Goal: Task Accomplishment & Management: Use online tool/utility

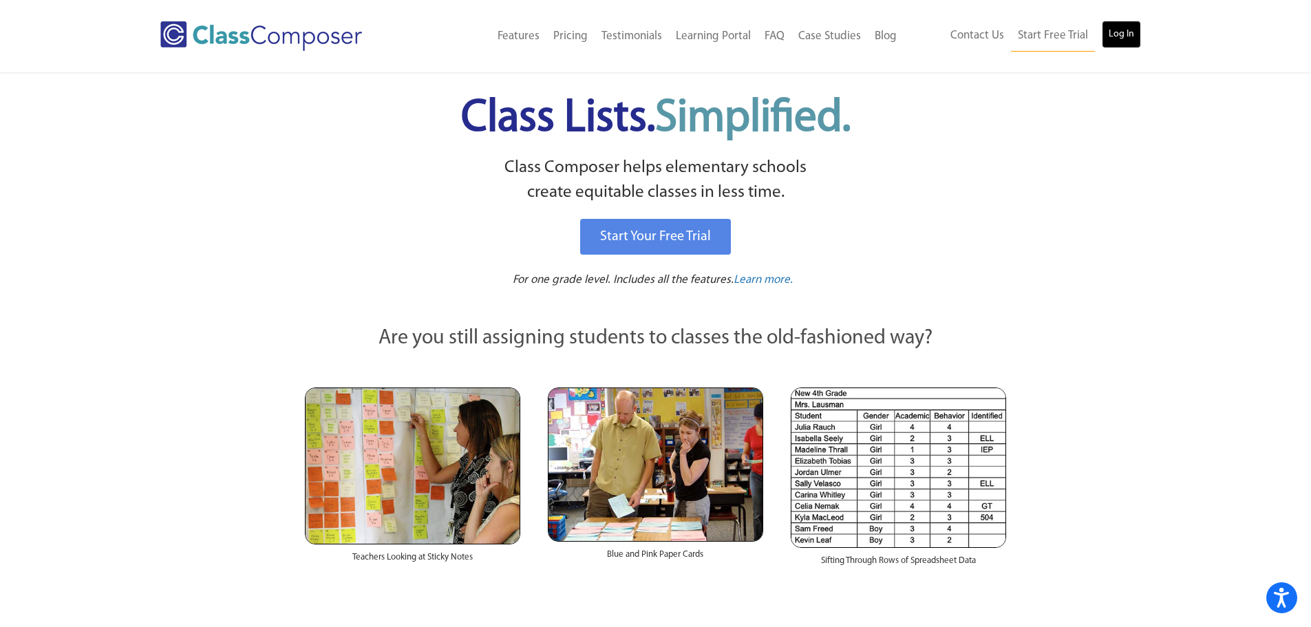
click at [1119, 34] on link "Log In" at bounding box center [1121, 35] width 39 height 28
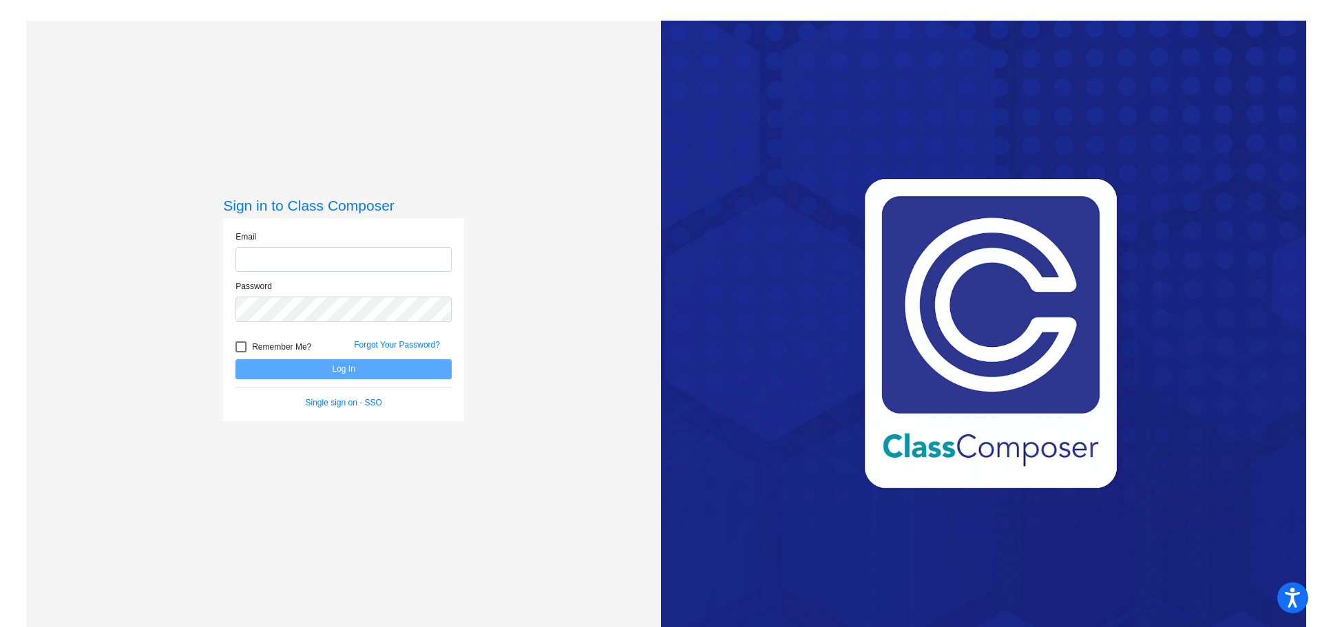
type input "[EMAIL_ADDRESS][DOMAIN_NAME]"
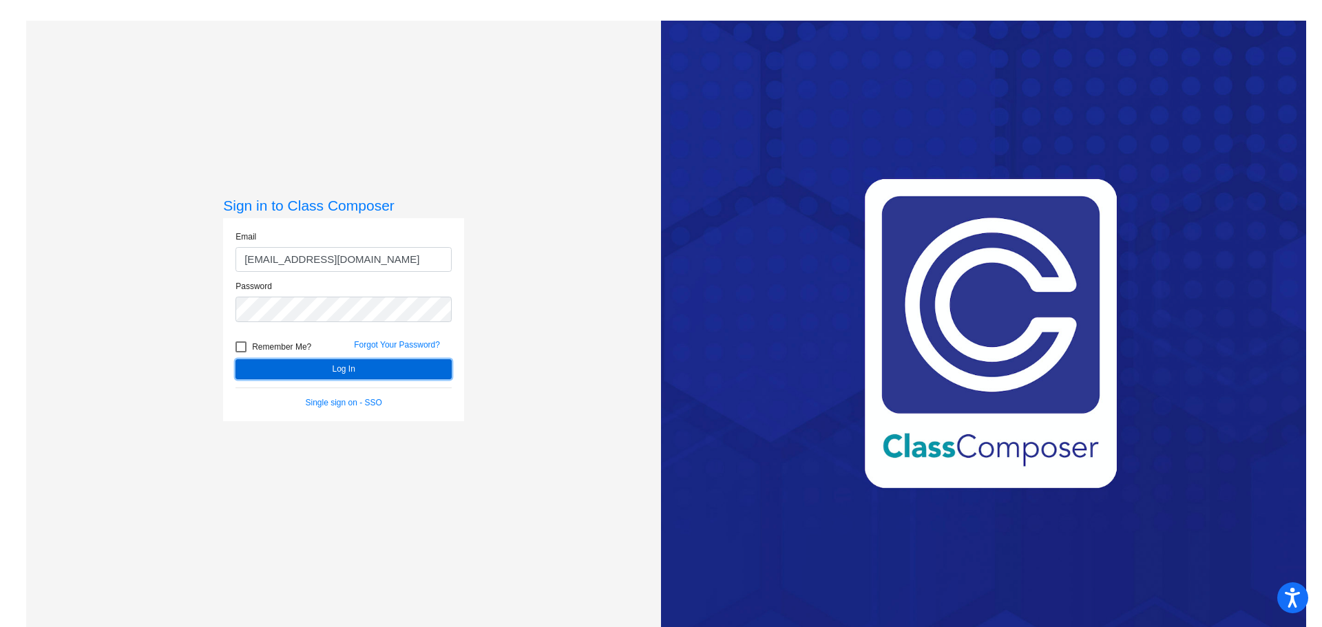
click at [371, 367] on button "Log In" at bounding box center [343, 369] width 216 height 20
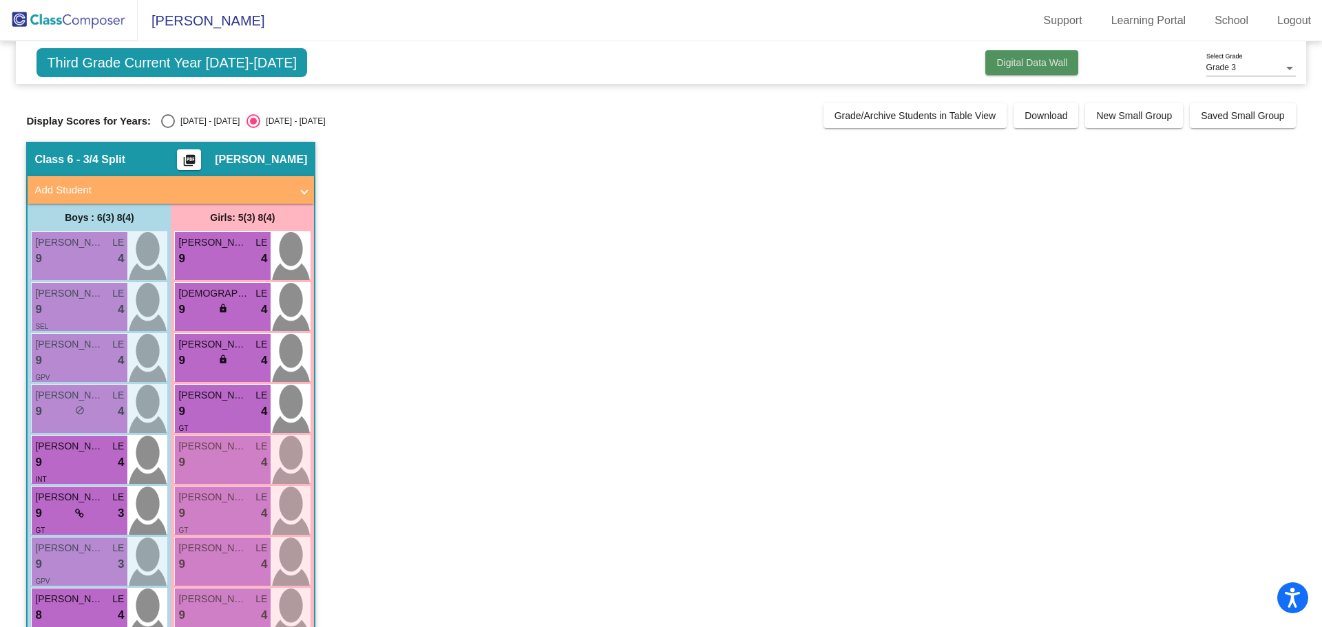
click at [1036, 67] on span "Digital Data Wall" at bounding box center [1031, 62] width 71 height 11
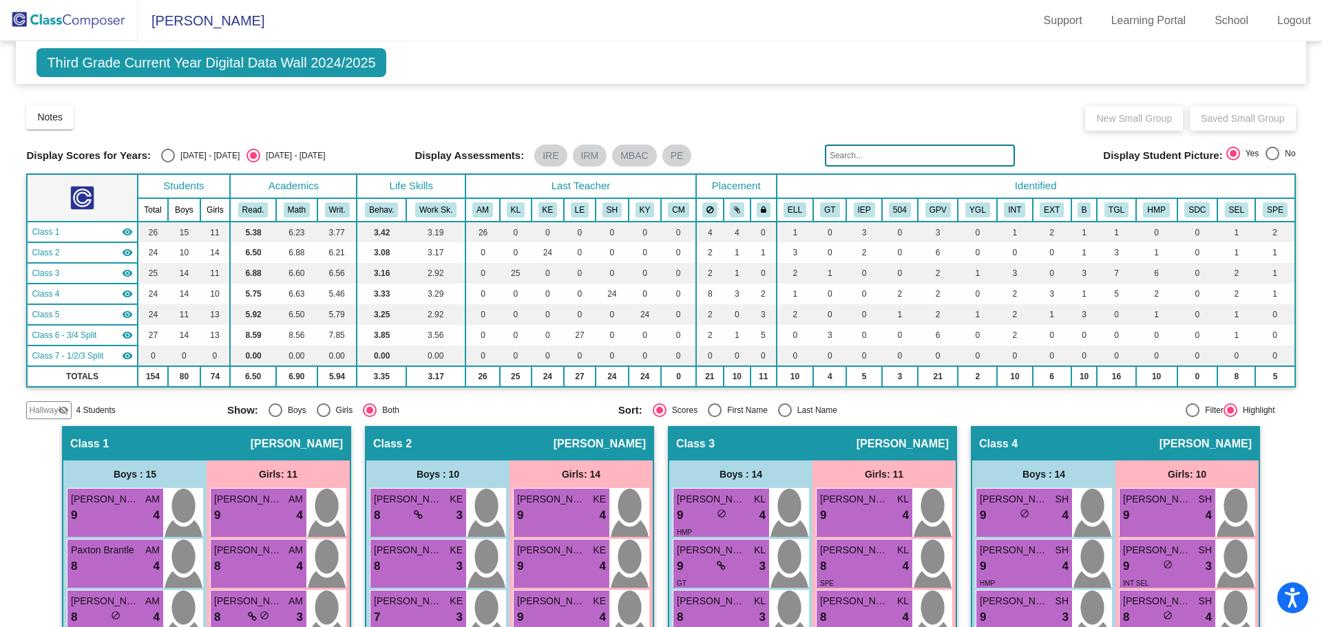
click at [260, 156] on div "2024 - 2025" at bounding box center [292, 155] width 65 height 12
click at [253, 162] on input "2024 - 2025" at bounding box center [253, 162] width 1 height 1
